Goal: Information Seeking & Learning: Learn about a topic

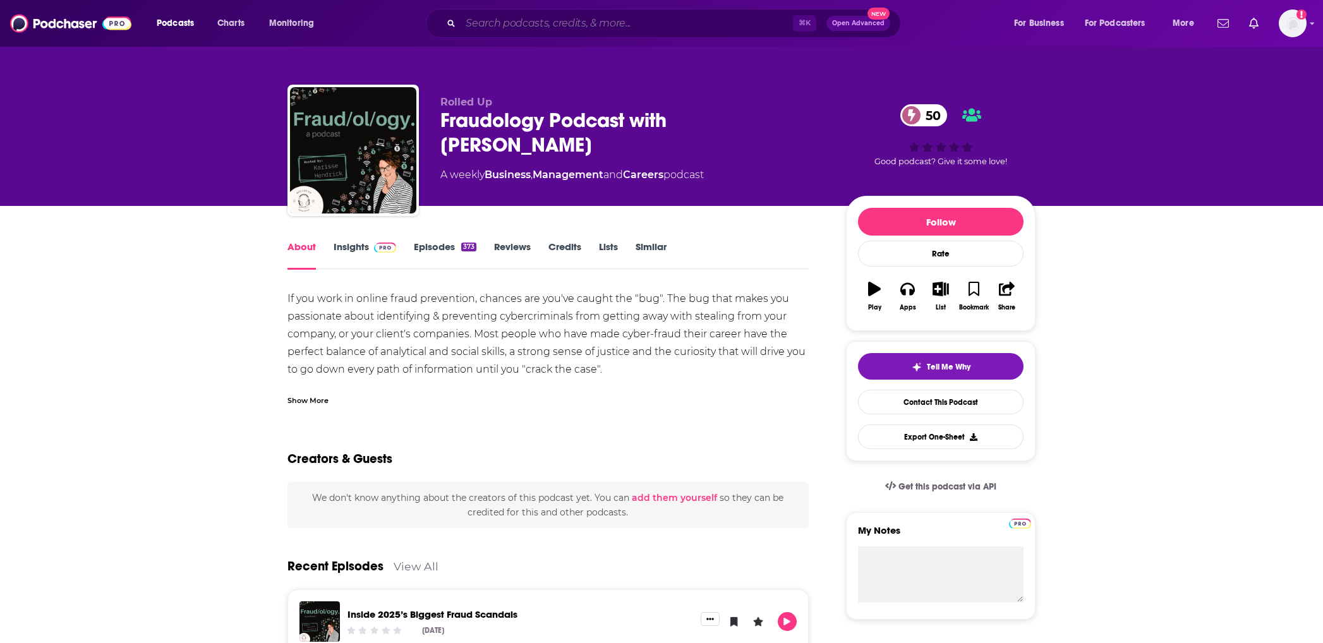
click at [545, 18] on input "Search podcasts, credits, & more..." at bounding box center [627, 23] width 332 height 20
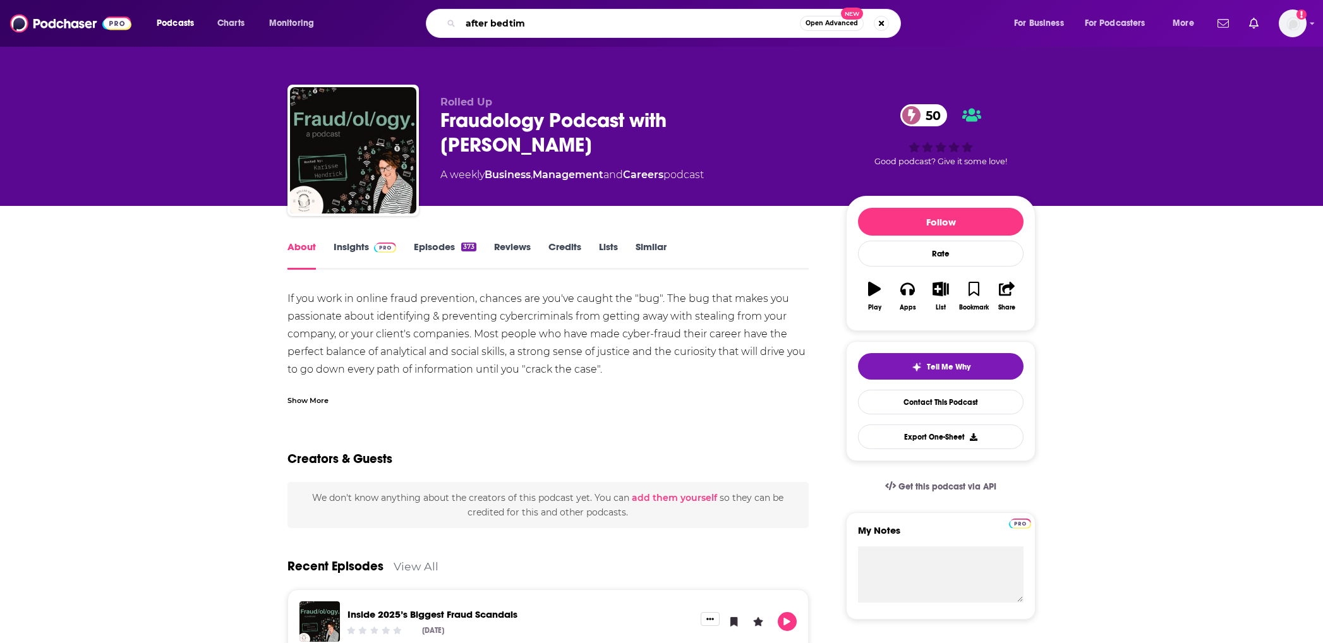
type input "after bedtime"
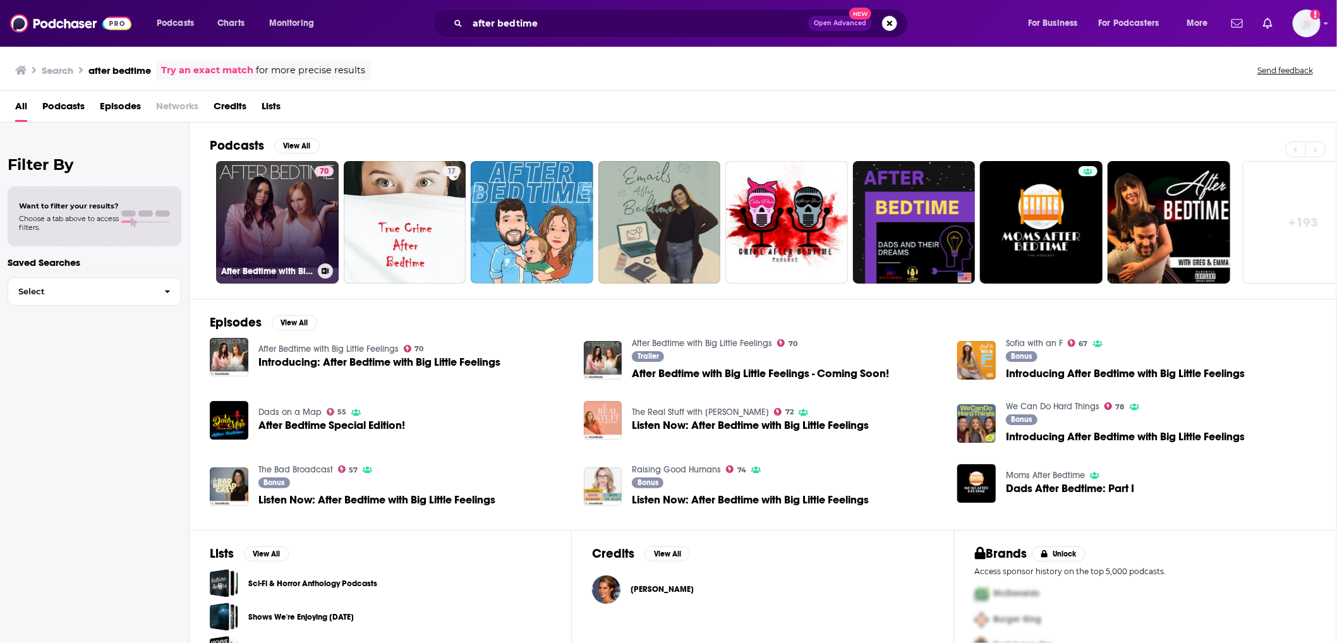
click at [275, 235] on link "70 After Bedtime with Big Little Feelings" at bounding box center [277, 222] width 123 height 123
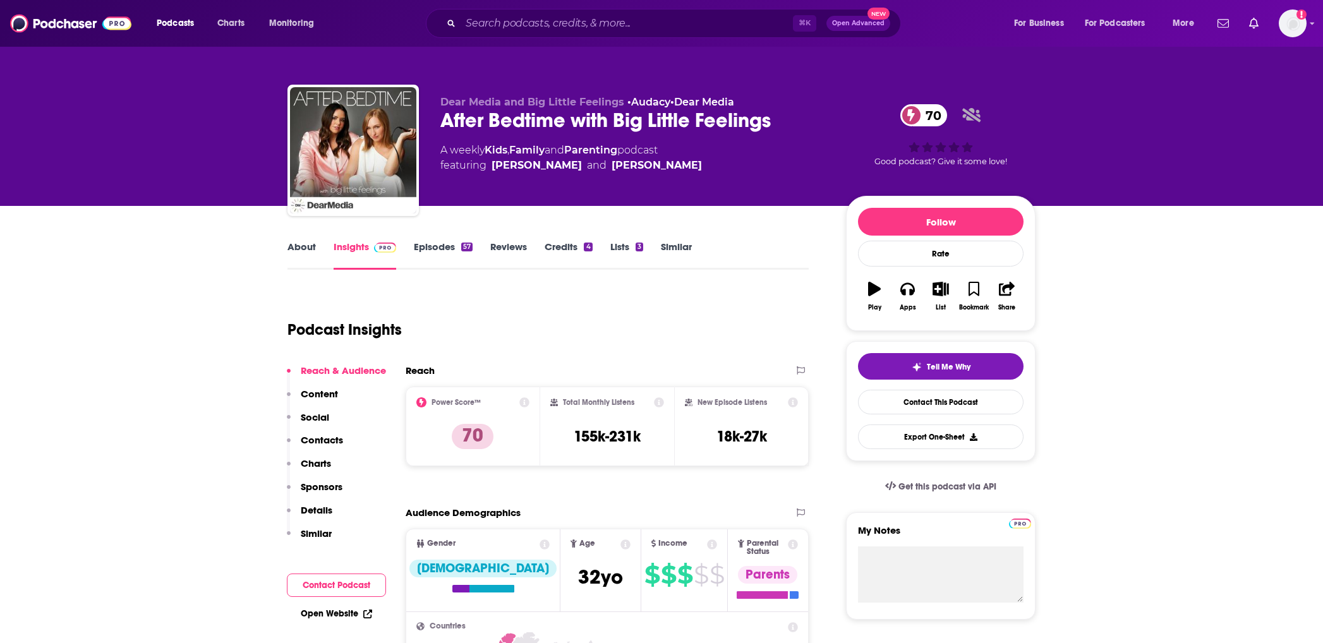
click at [636, 442] on h3 "155k-231k" at bounding box center [607, 436] width 67 height 19
copy div "155k-231k"
click at [535, 19] on input "Search podcasts, credits, & more..." at bounding box center [627, 23] width 332 height 20
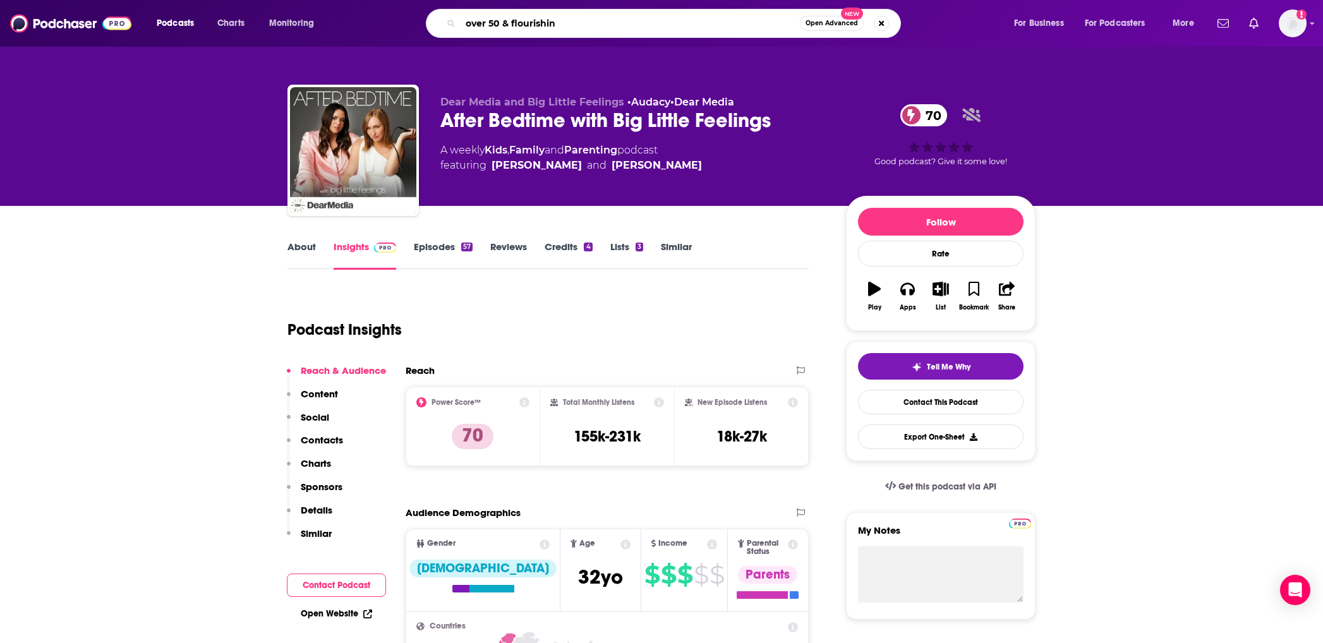
type input "over 50 & flourishing"
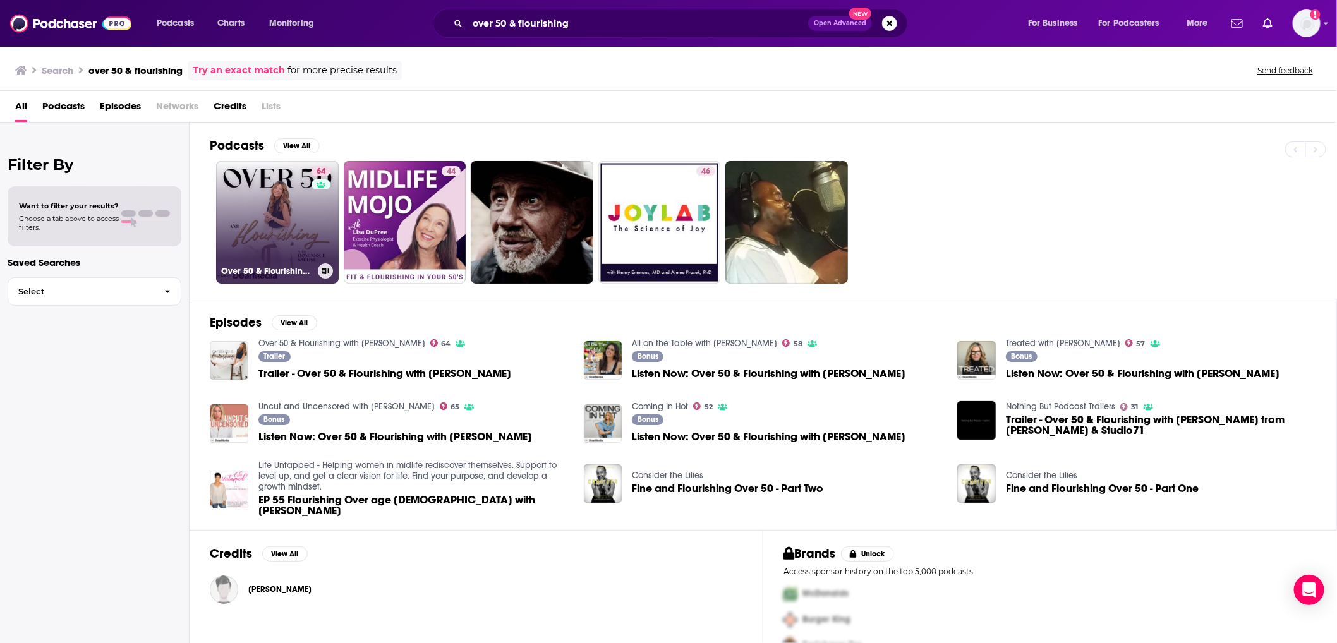
click at [276, 229] on link "64 Over 50 & Flourishing with [PERSON_NAME]" at bounding box center [277, 222] width 123 height 123
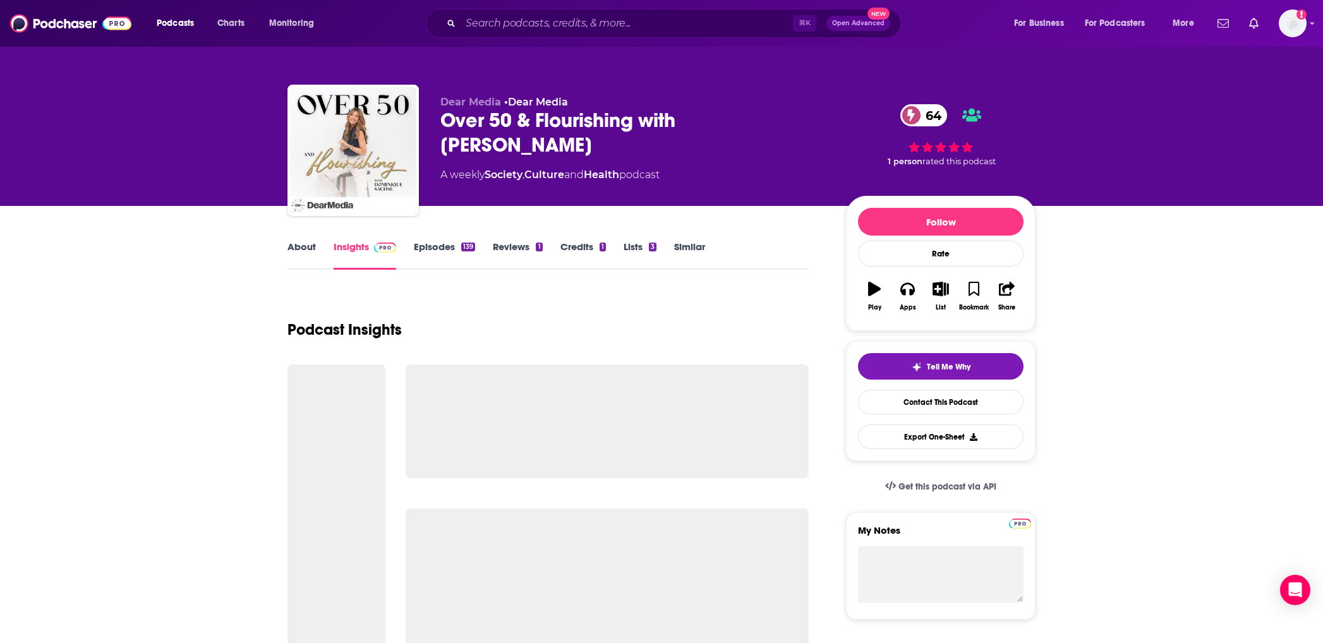
click at [472, 244] on div "139" at bounding box center [468, 247] width 14 height 9
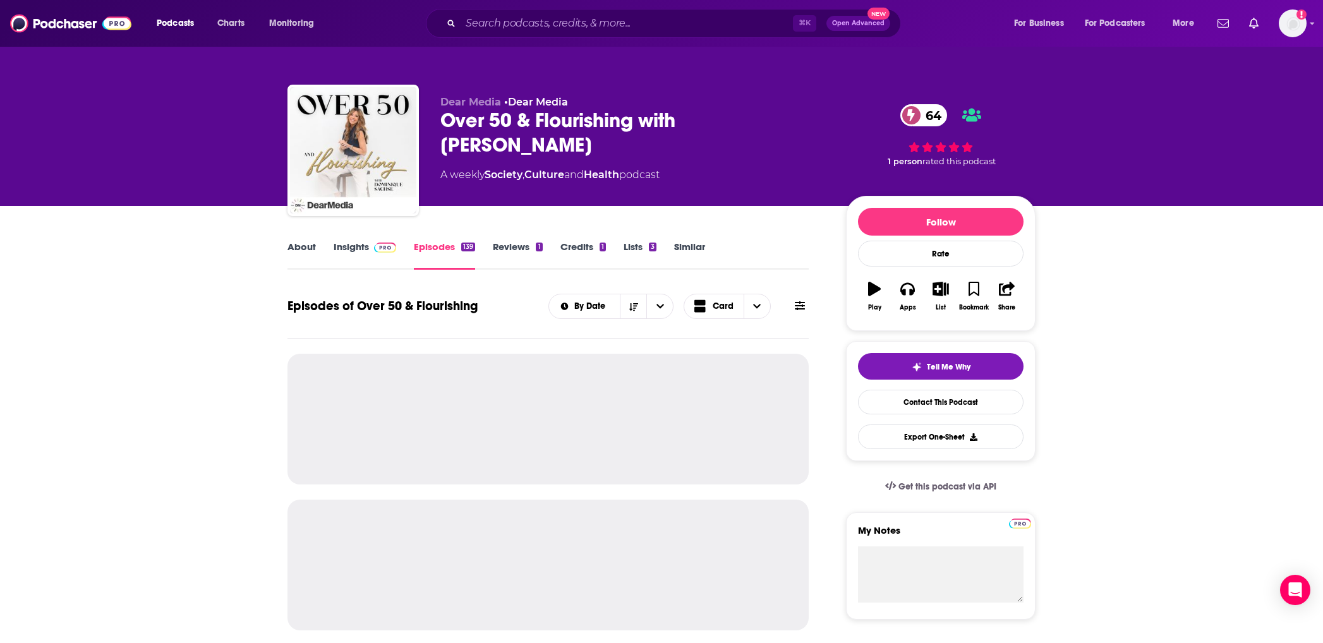
click at [360, 257] on link "Insights" at bounding box center [365, 255] width 63 height 29
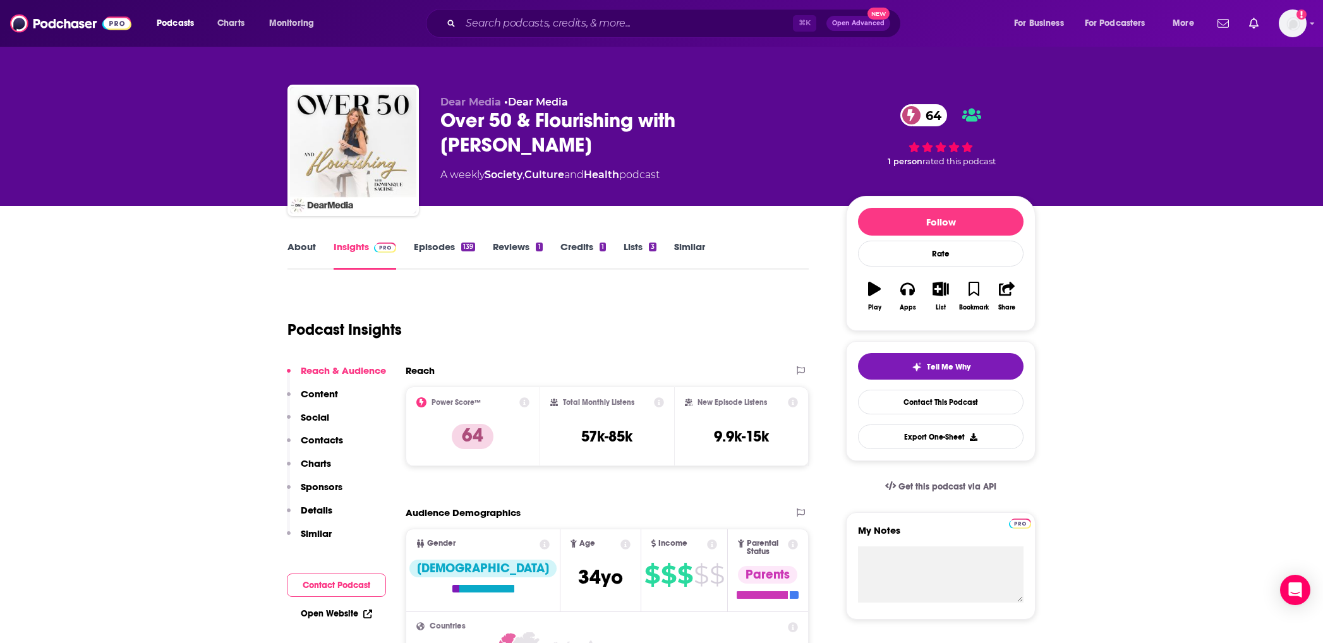
click at [607, 432] on h3 "57k-85k" at bounding box center [606, 436] width 51 height 19
copy div "57k-85k"
click at [519, 25] on input "Search podcasts, credits, & more..." at bounding box center [627, 23] width 332 height 20
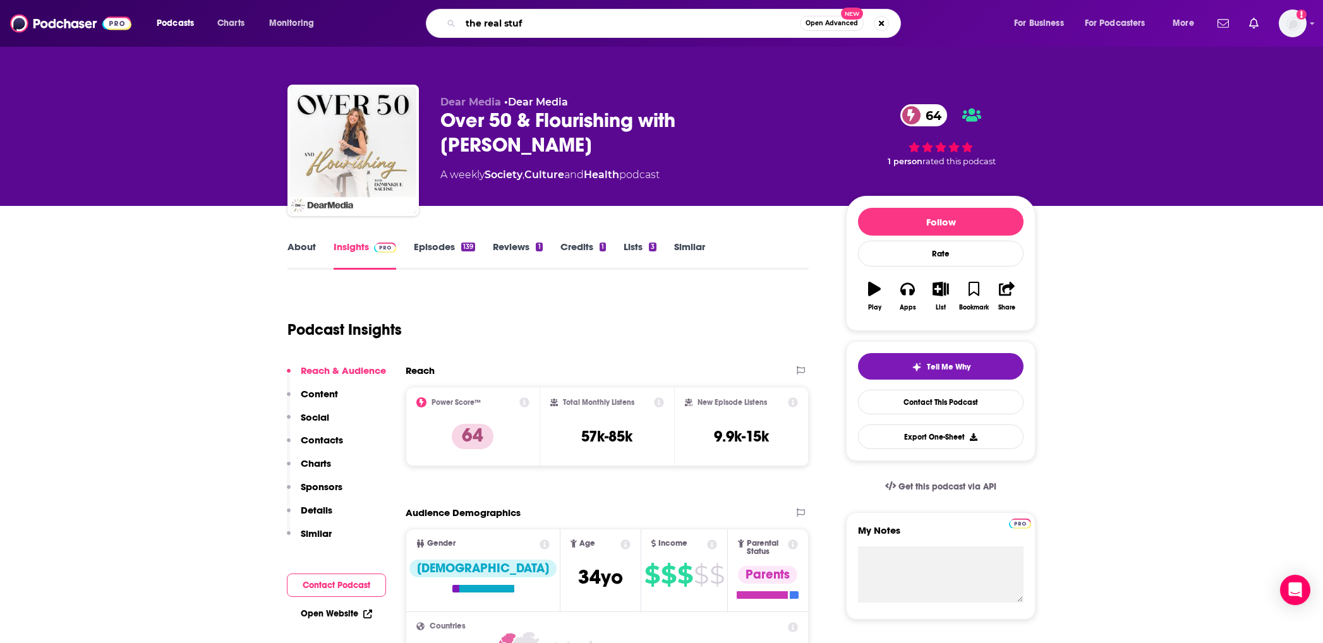
type input "the real stuff"
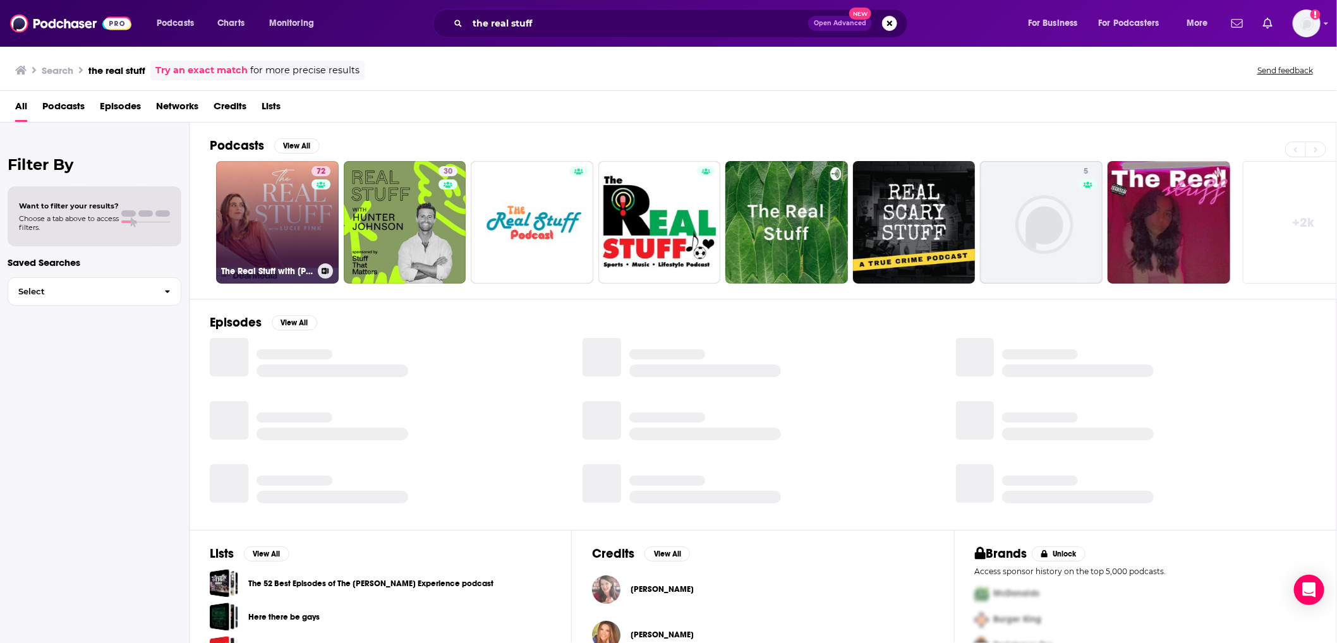
click at [275, 217] on link "72 The Real Stuff with [PERSON_NAME]" at bounding box center [277, 222] width 123 height 123
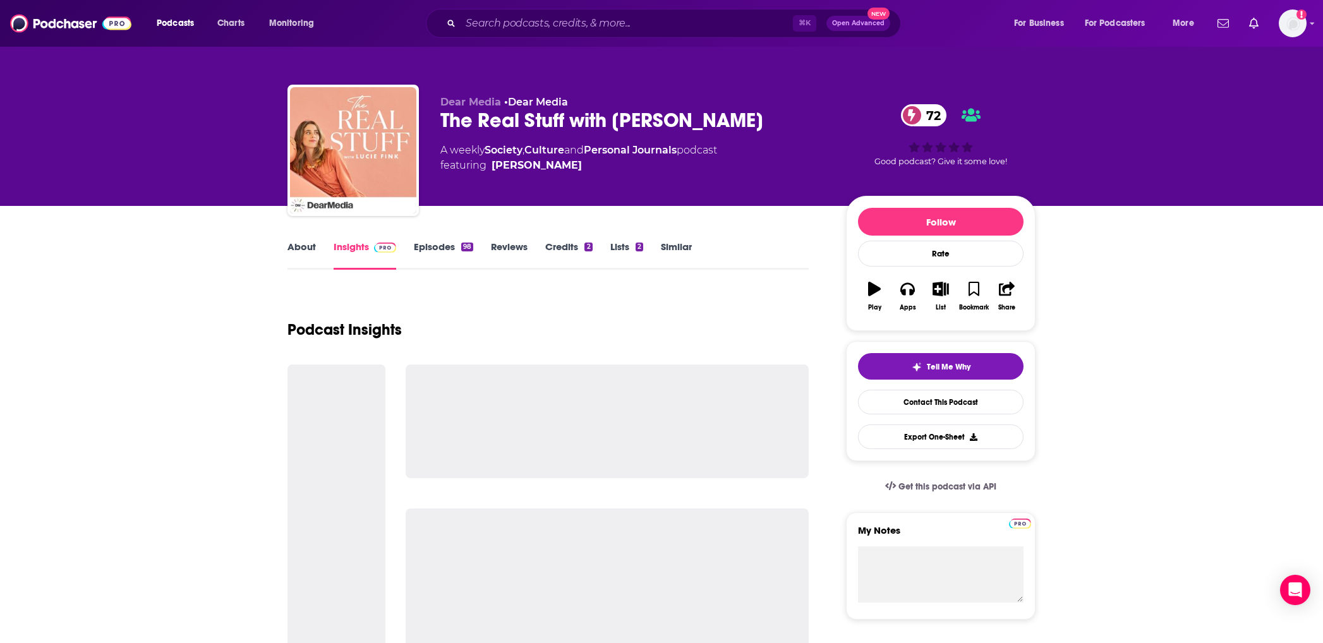
click at [409, 301] on div "Podcast Insights" at bounding box center [548, 322] width 521 height 64
click at [373, 249] on span at bounding box center [382, 247] width 27 height 12
click at [444, 256] on link "Episodes 98" at bounding box center [443, 255] width 59 height 29
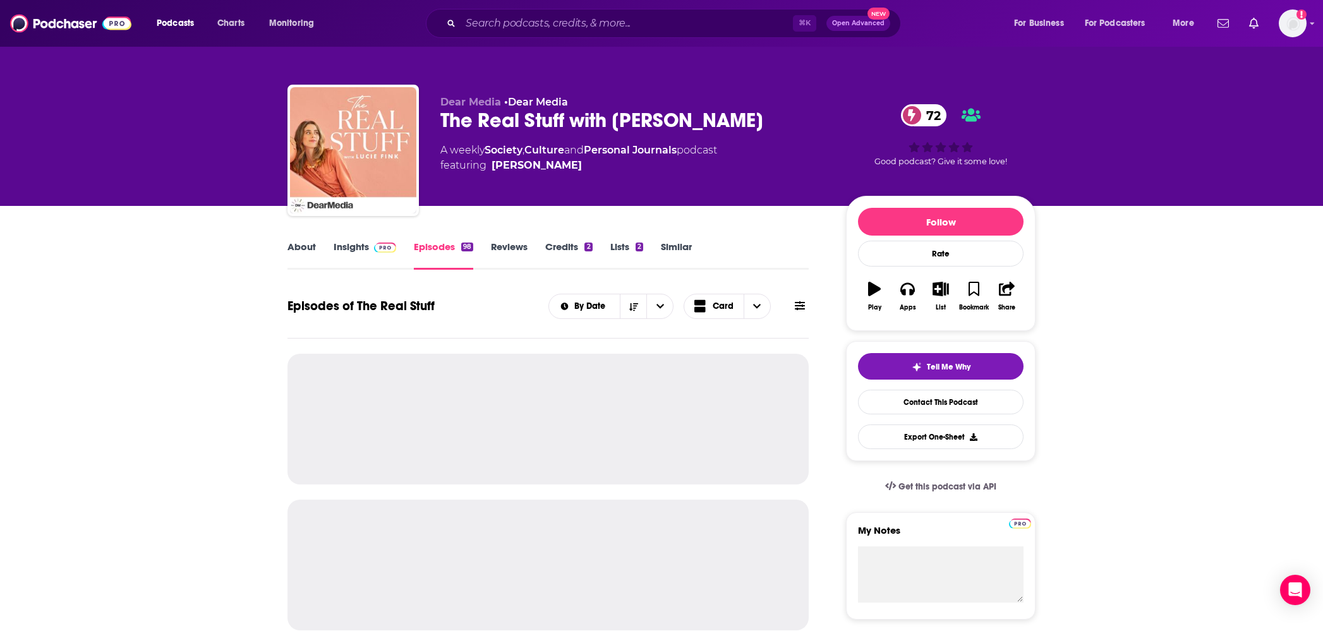
click at [339, 247] on link "Insights" at bounding box center [365, 255] width 63 height 29
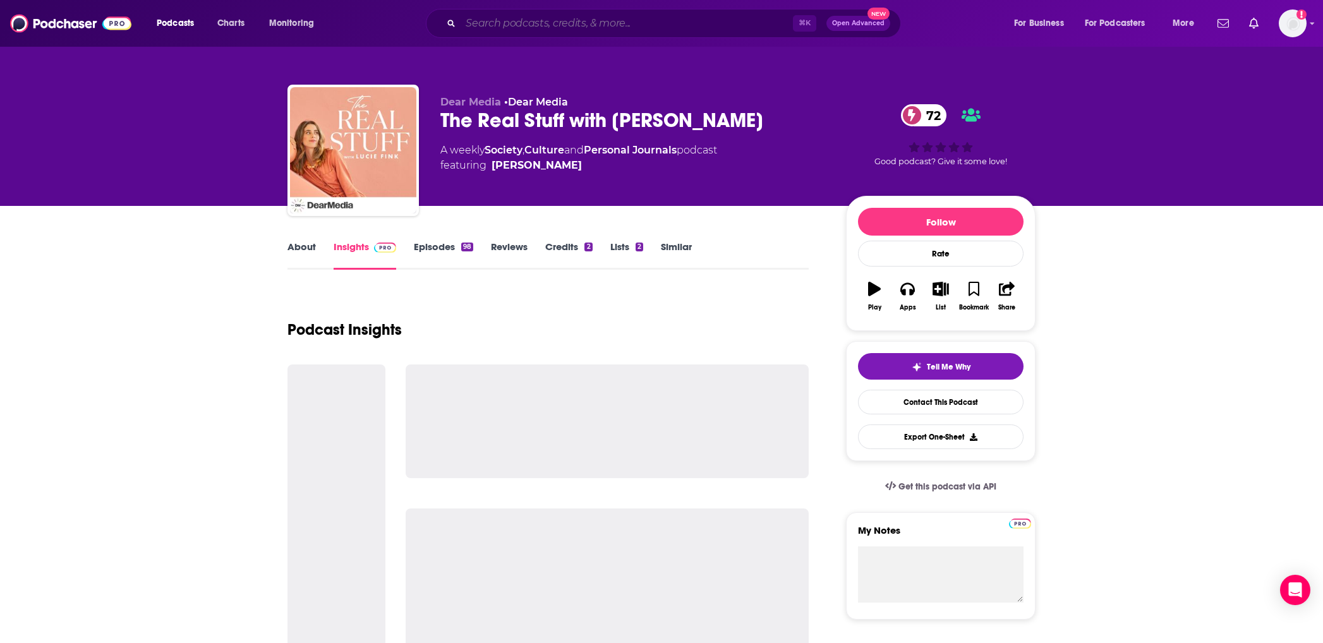
click at [518, 30] on input "Search podcasts, credits, & more..." at bounding box center [627, 23] width 332 height 20
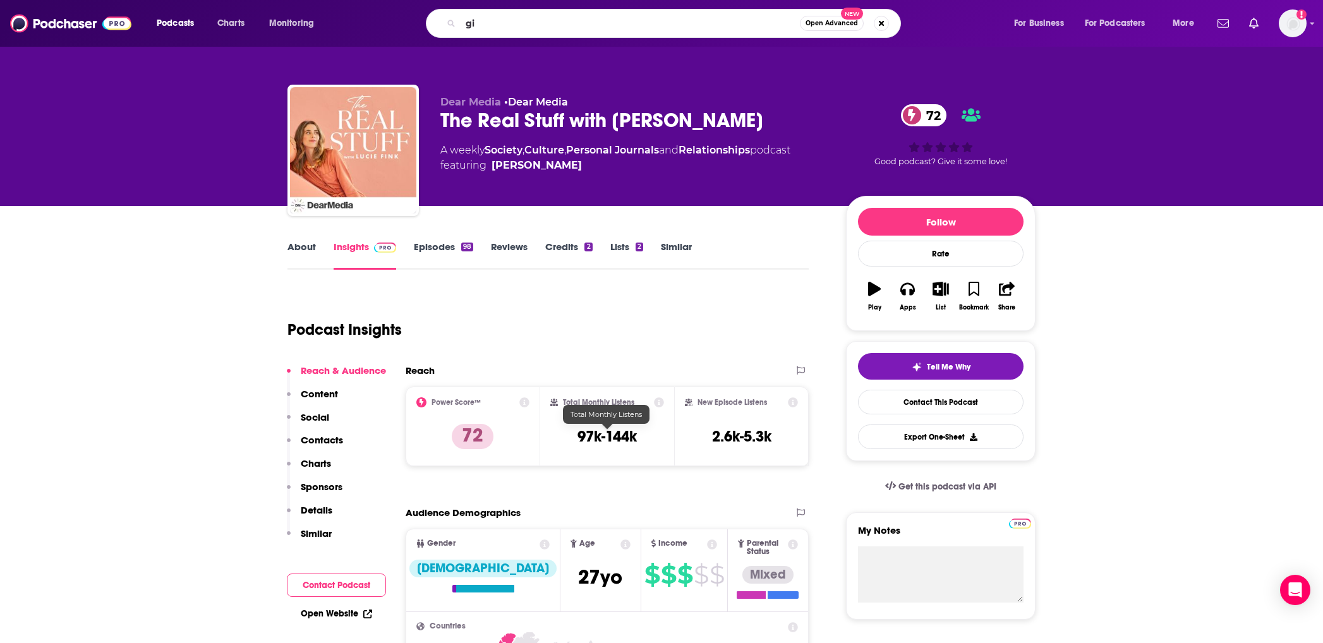
click at [612, 439] on h3 "97k-144k" at bounding box center [607, 436] width 59 height 19
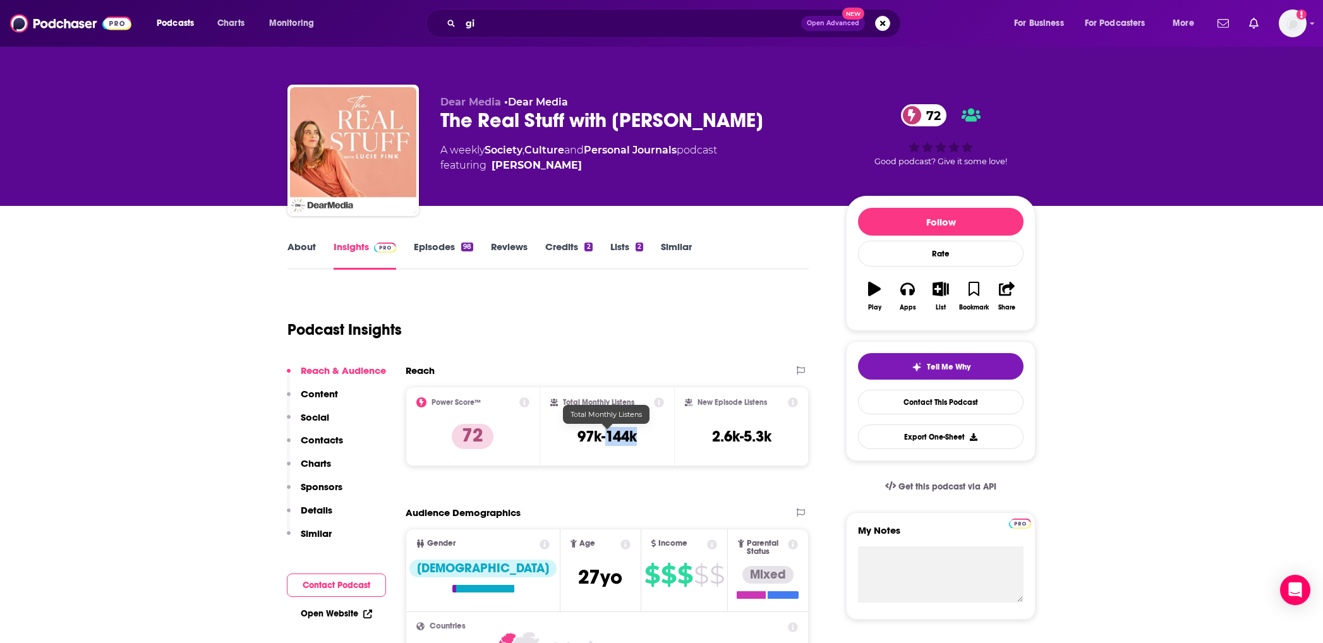
click at [612, 439] on h3 "97k-144k" at bounding box center [607, 436] width 59 height 19
copy div "97k-144k"
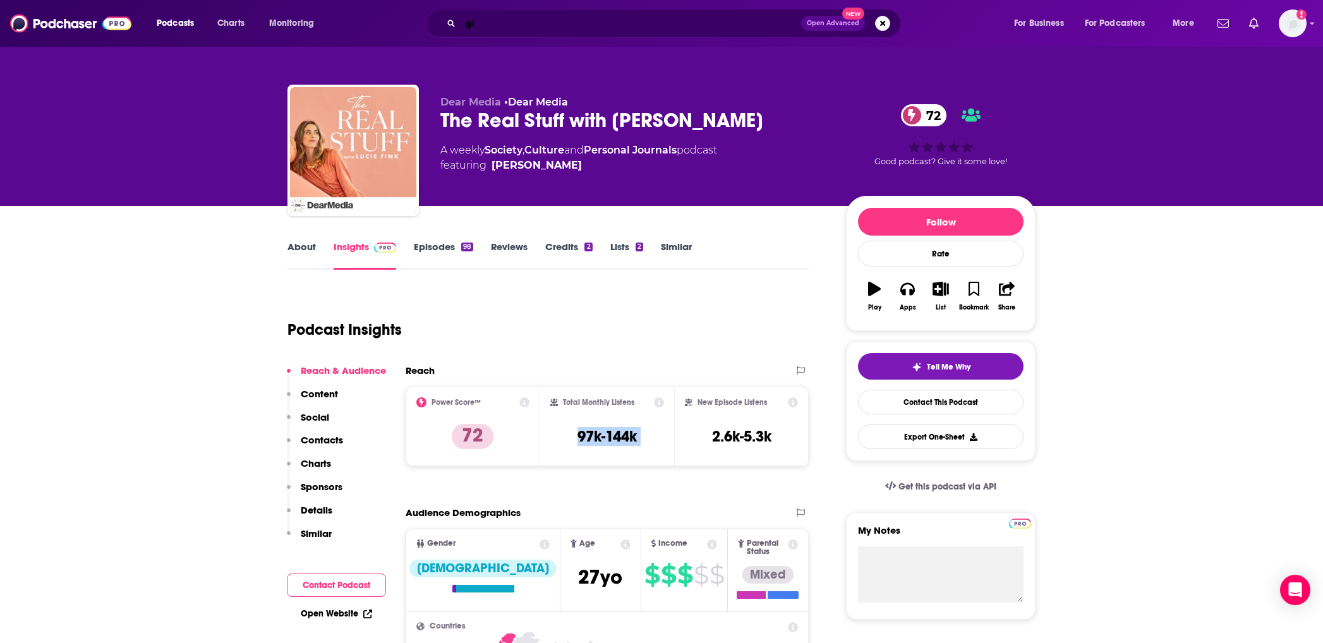
click at [542, 20] on input "gi" at bounding box center [631, 23] width 341 height 20
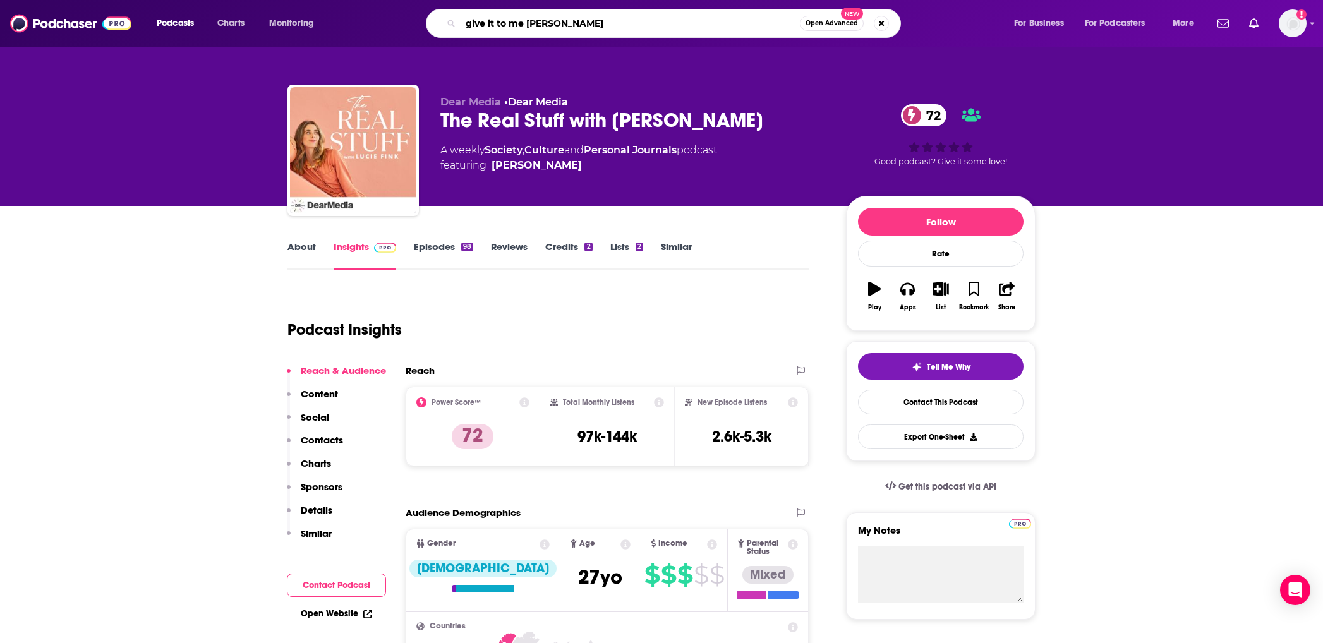
type input "give it to me straught"
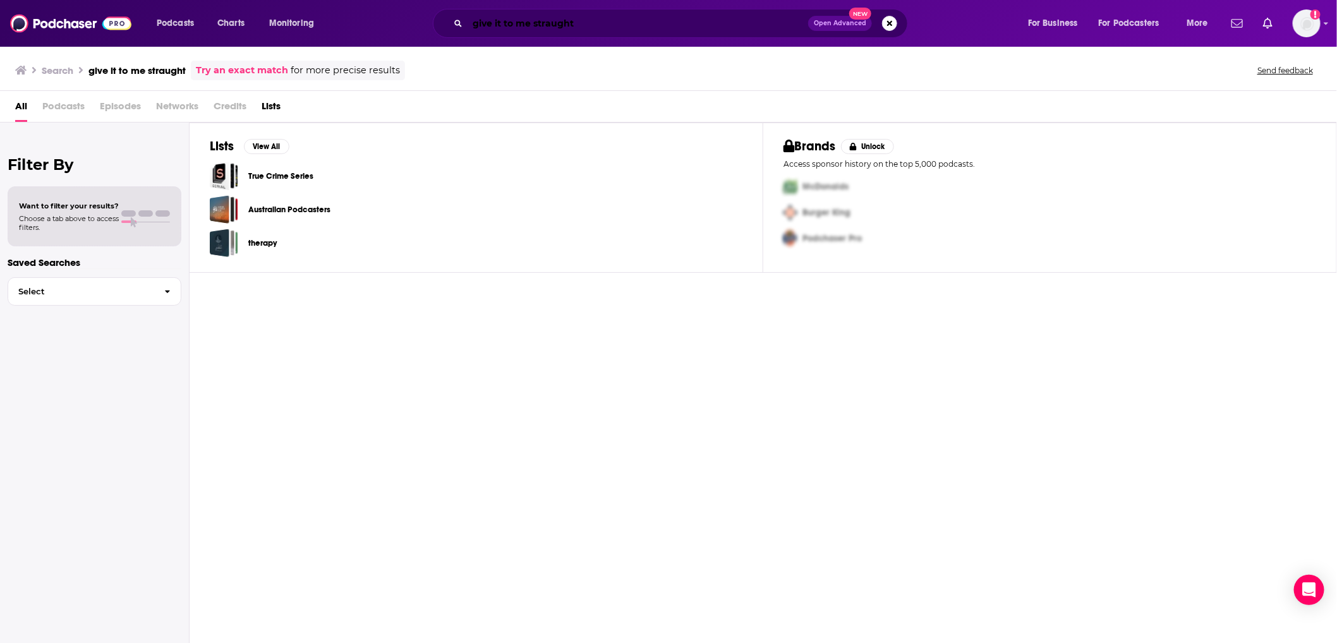
click at [559, 17] on input "give it to me straught" at bounding box center [638, 23] width 341 height 20
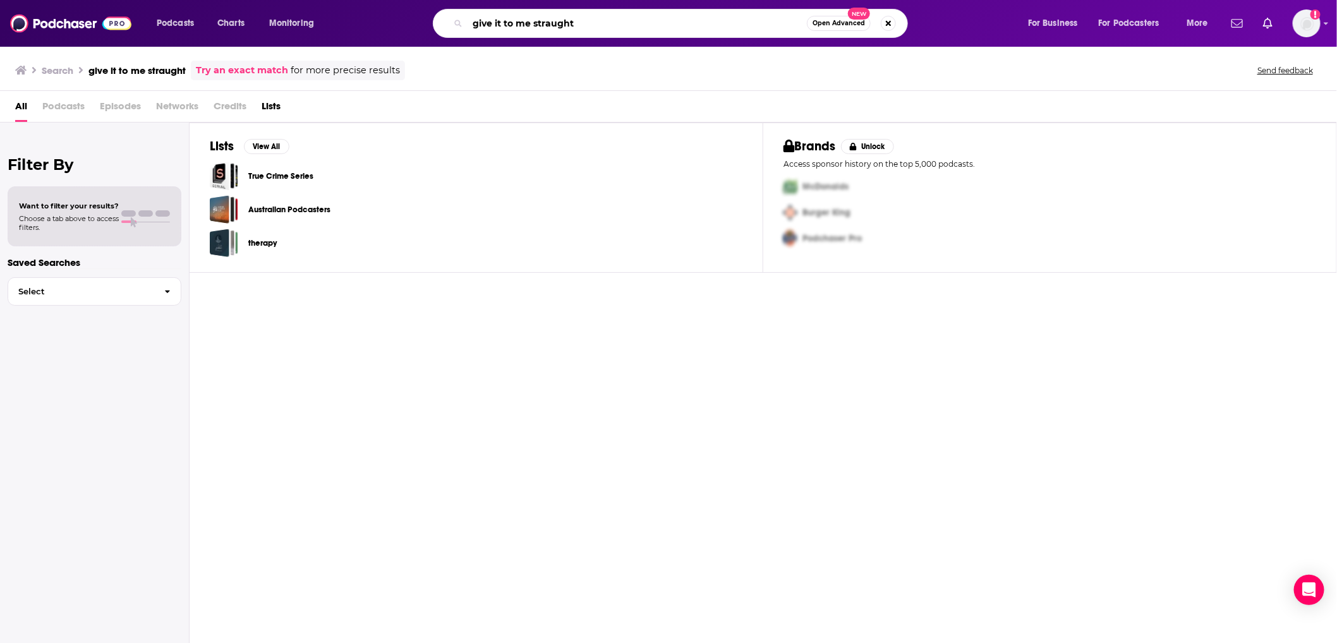
click at [562, 30] on input "give it to me straught" at bounding box center [637, 23] width 339 height 20
type input "give it to me straight"
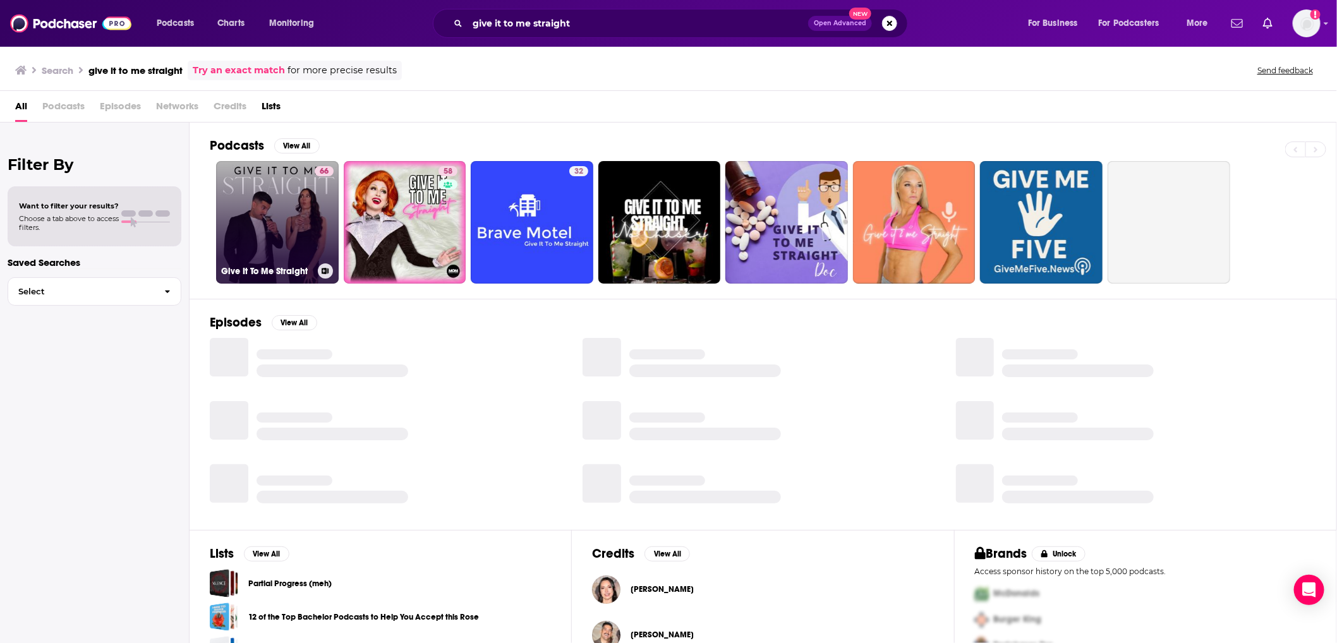
click at [279, 209] on link "66 Give It To Me Straight" at bounding box center [277, 222] width 123 height 123
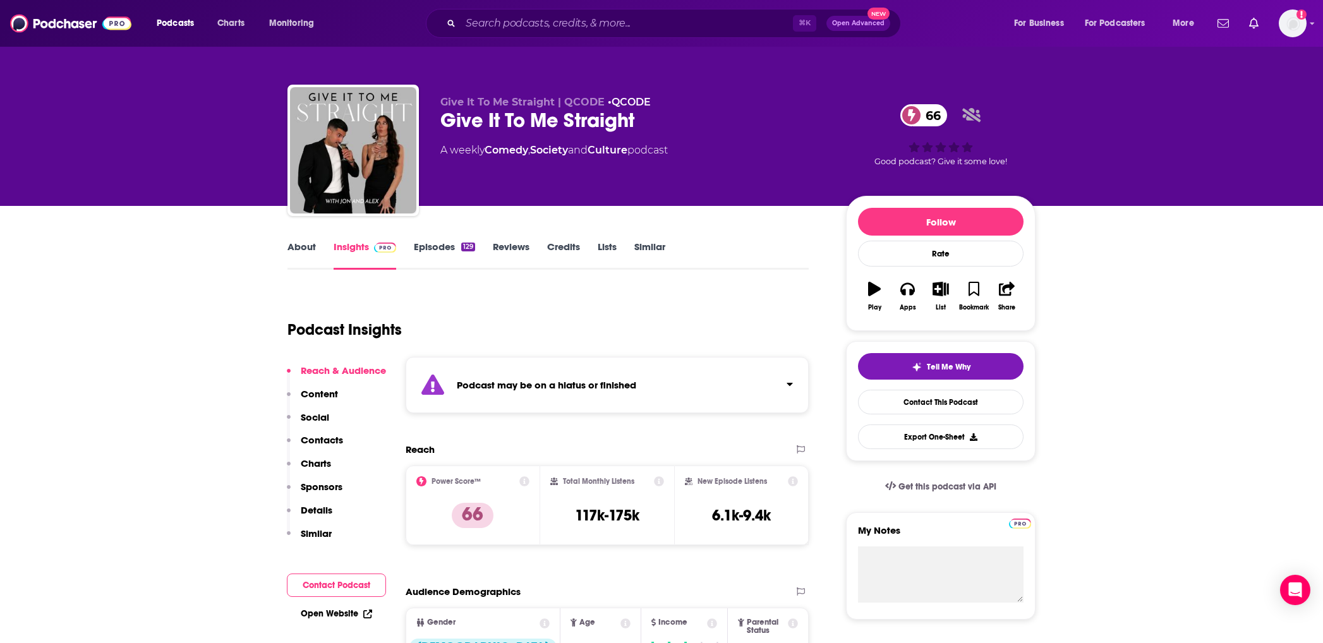
click at [586, 514] on h3 "117k-175k" at bounding box center [607, 515] width 64 height 19
copy div "117k-175k"
